Goal: Task Accomplishment & Management: Complete application form

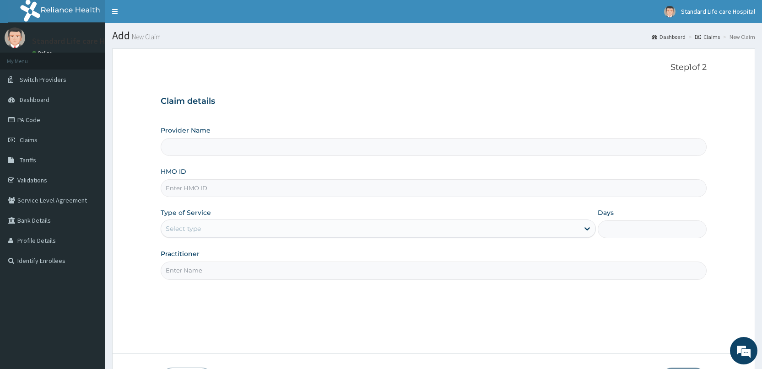
click at [259, 190] on input "HMO ID" at bounding box center [434, 188] width 546 height 18
type input "avl/10120/b"
click at [222, 231] on div "Select type" at bounding box center [370, 229] width 418 height 15
click at [231, 277] on input "Practitioner" at bounding box center [434, 271] width 546 height 18
type input "[PERSON_NAME]"
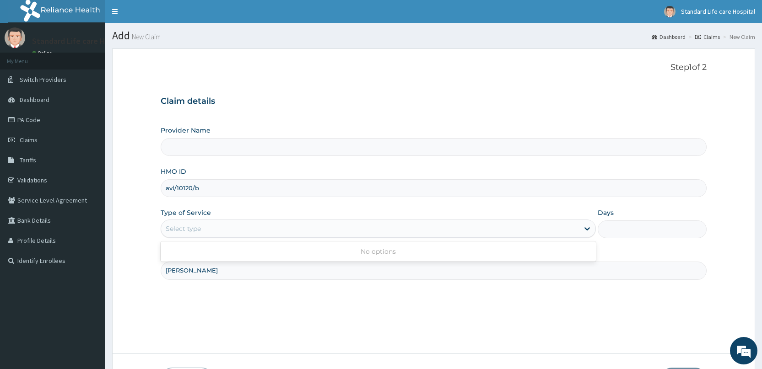
click at [385, 235] on div "Select type" at bounding box center [370, 229] width 418 height 15
click at [626, 231] on input "Days" at bounding box center [652, 230] width 109 height 18
type input "1"
